Goal: Transaction & Acquisition: Download file/media

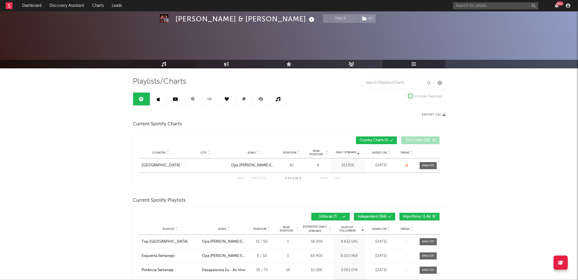
scroll to position [28, 0]
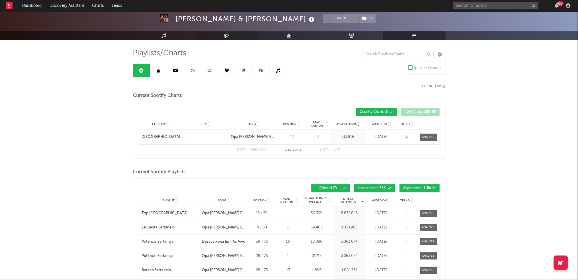
drag, startPoint x: 156, startPoint y: 34, endPoint x: 199, endPoint y: 33, distance: 43.2
click at [156, 34] on link "Music" at bounding box center [164, 35] width 63 height 9
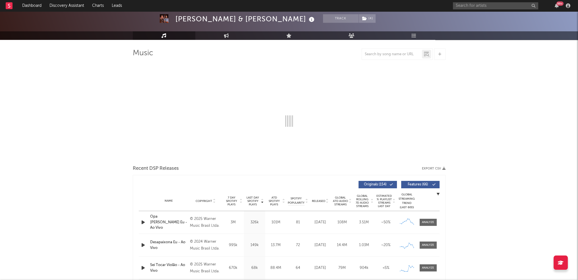
select select "6m"
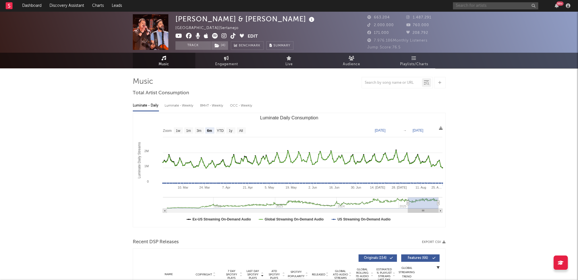
click at [502, 3] on input "text" at bounding box center [495, 5] width 85 height 7
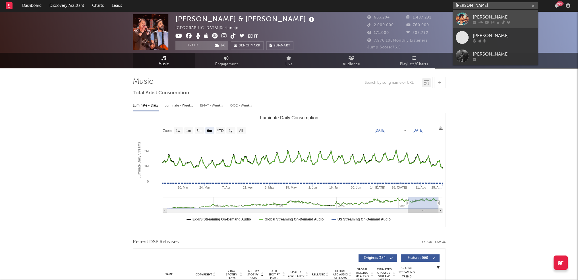
type input "[PERSON_NAME]"
click at [466, 22] on div at bounding box center [462, 19] width 13 height 13
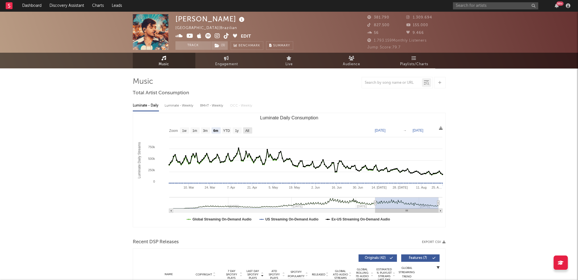
click at [250, 132] on rect "Luminate Daily Consumption" at bounding box center [247, 130] width 9 height 6
select select "All"
type input "[DATE]"
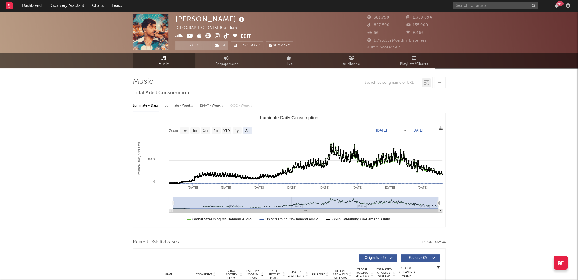
click at [441, 129] on icon at bounding box center [441, 128] width 4 height 4
click at [426, 133] on span "Download as CSV" at bounding box center [413, 136] width 57 height 10
